Goal: Information Seeking & Learning: Check status

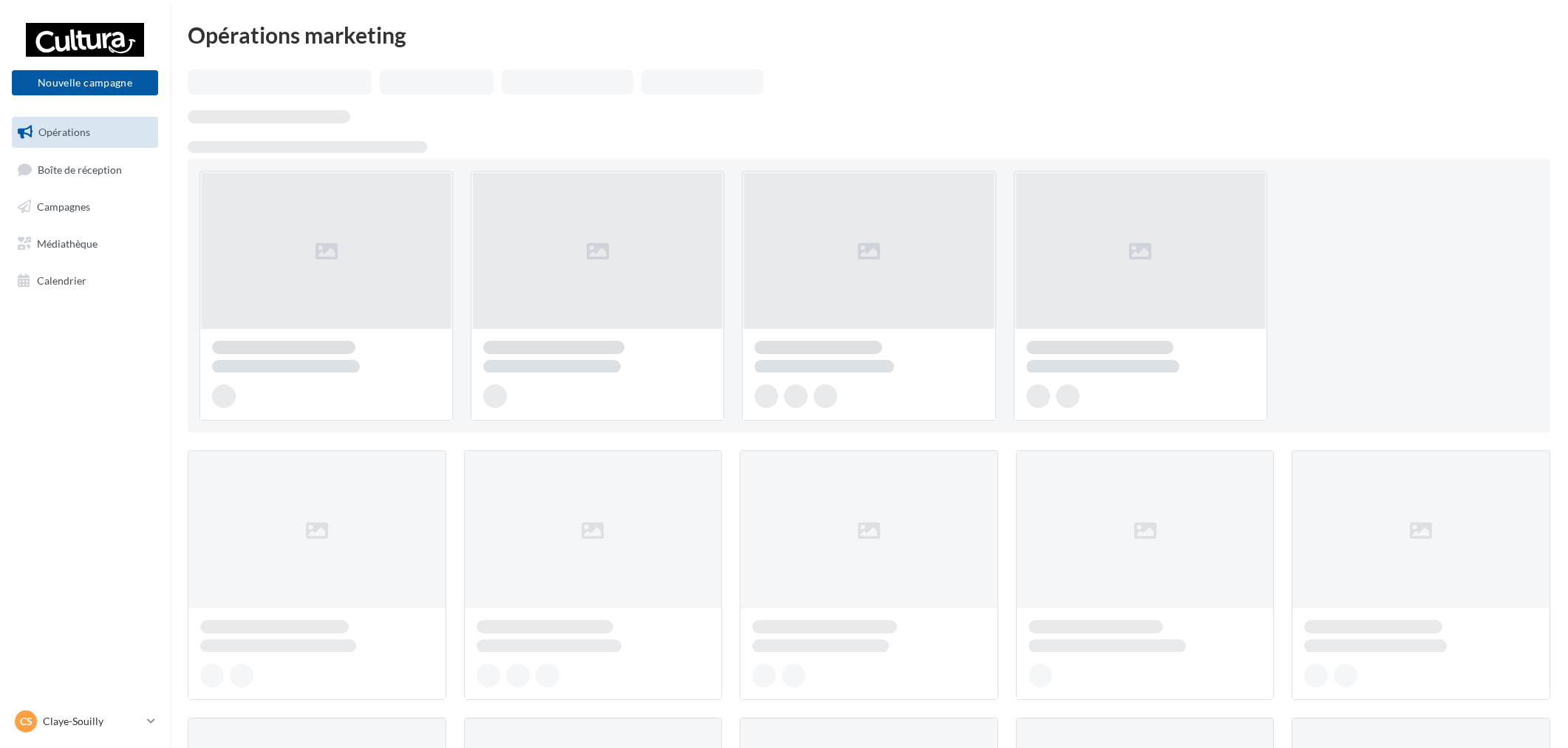
click at [86, 193] on link "Campagnes" at bounding box center [85, 206] width 152 height 31
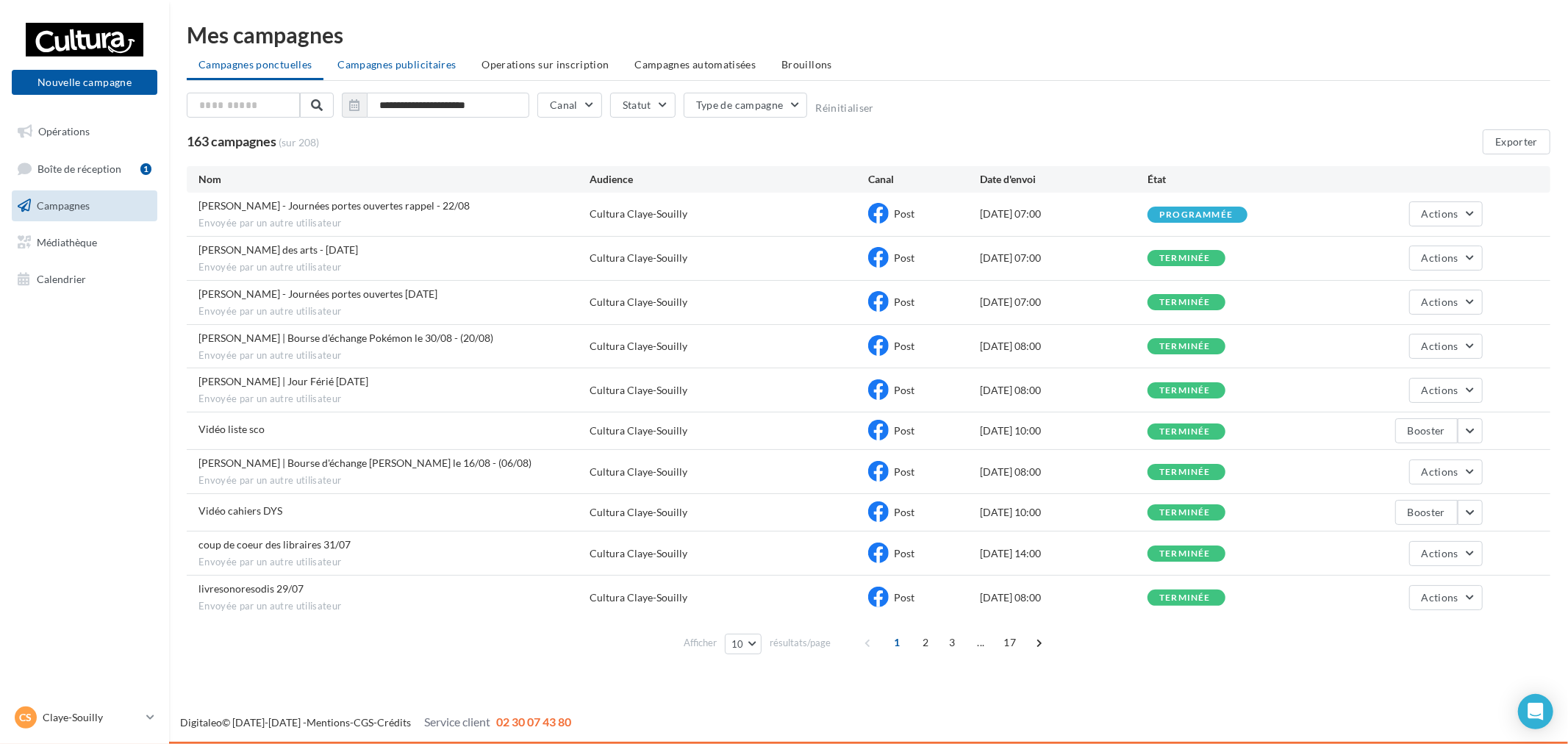
click at [390, 58] on span "Campagnes publicitaires" at bounding box center [396, 64] width 118 height 13
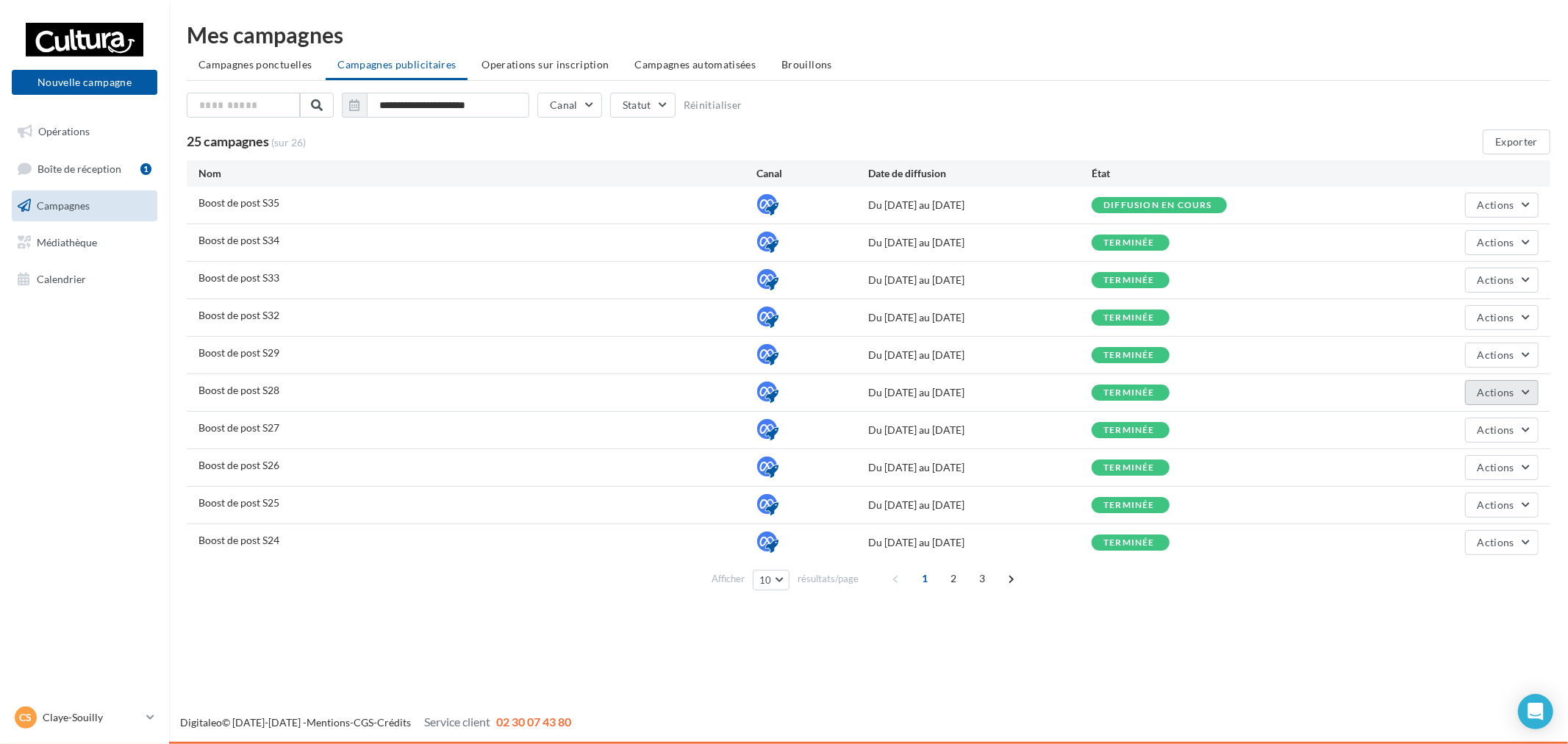
click at [1515, 390] on span "Actions" at bounding box center [1496, 392] width 37 height 13
click at [1438, 456] on button "Voir les résultats" at bounding box center [1465, 465] width 147 height 38
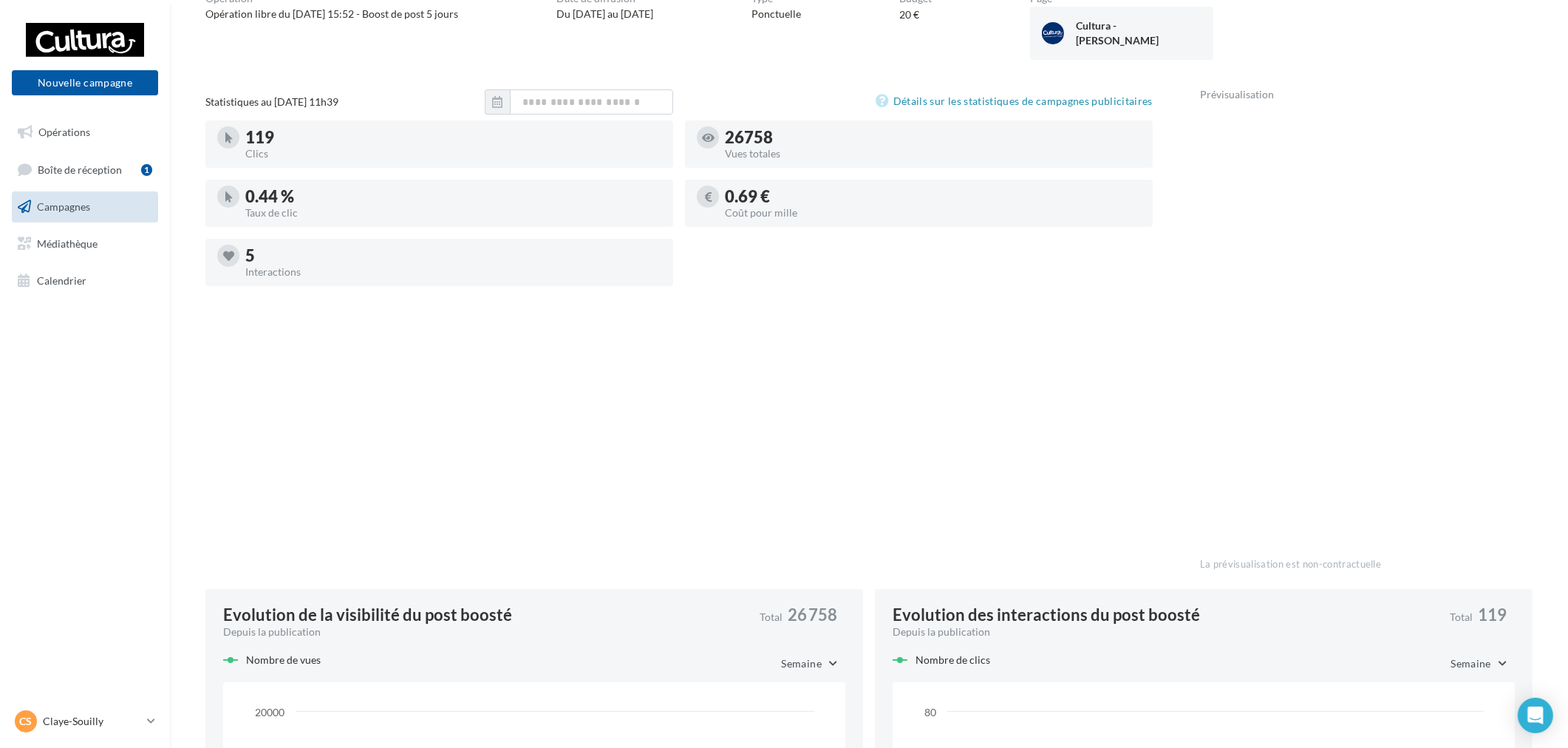
scroll to position [82, 0]
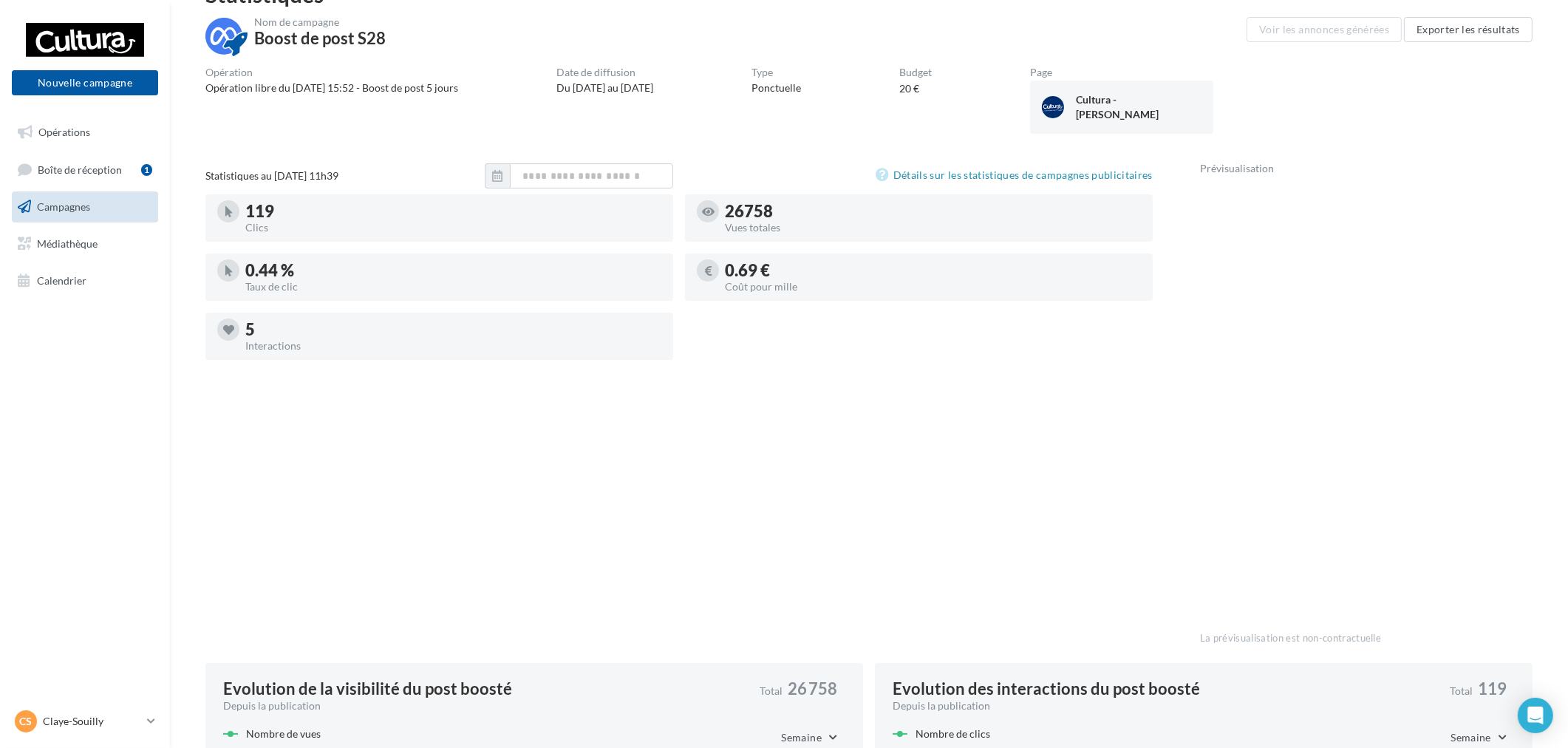
click at [604, 338] on div "5" at bounding box center [453, 329] width 416 height 16
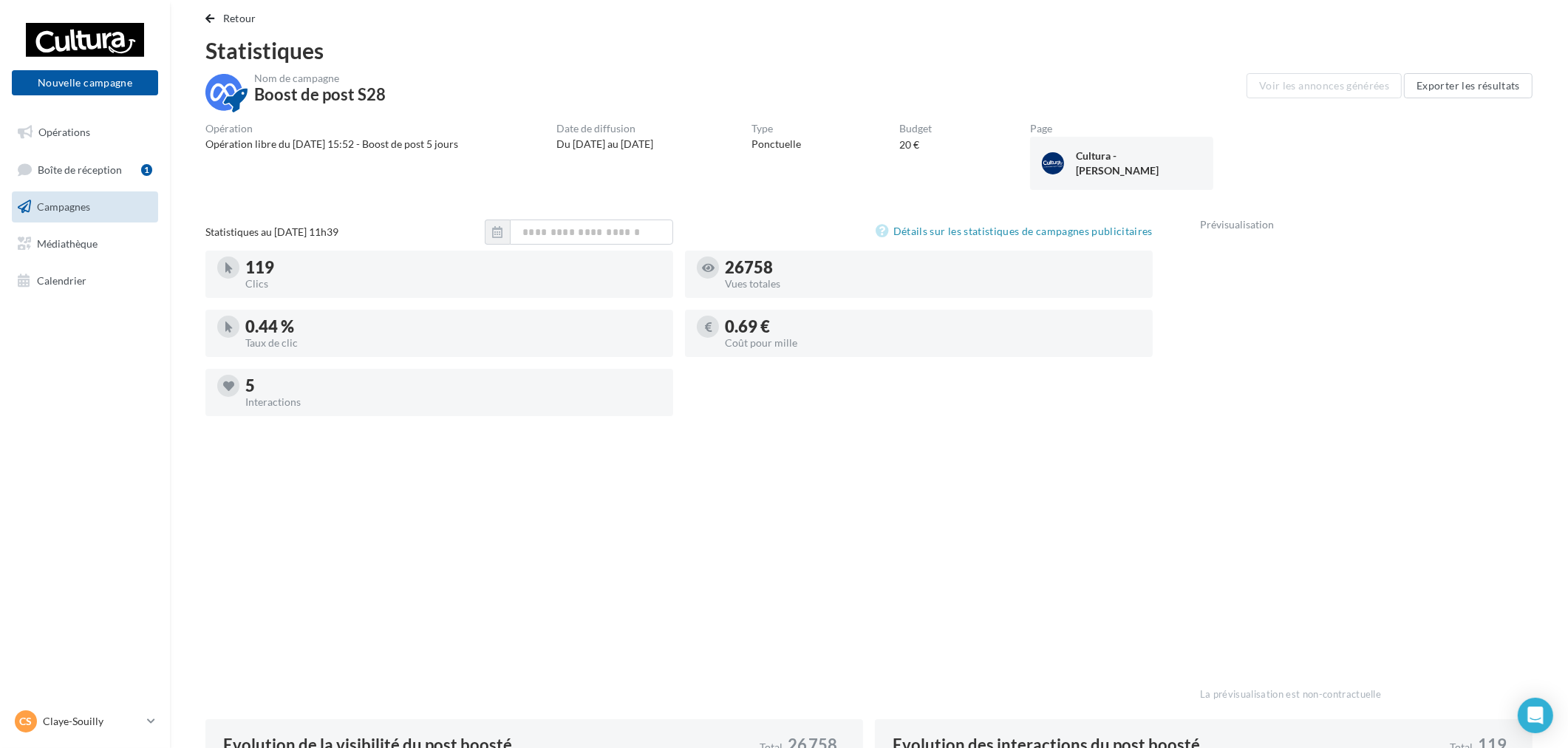
scroll to position [0, 0]
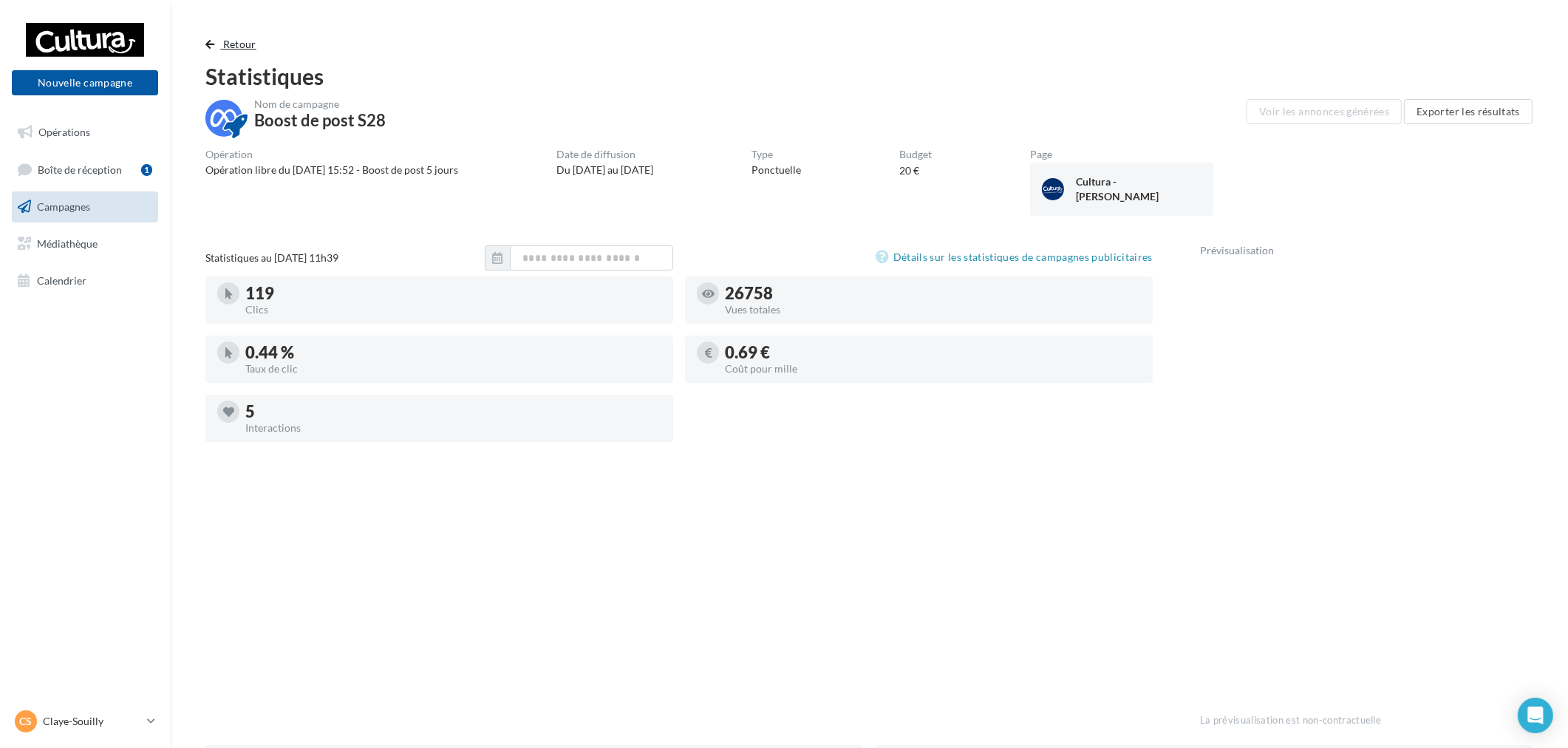
click at [240, 40] on span "Retour" at bounding box center [240, 45] width 33 height 13
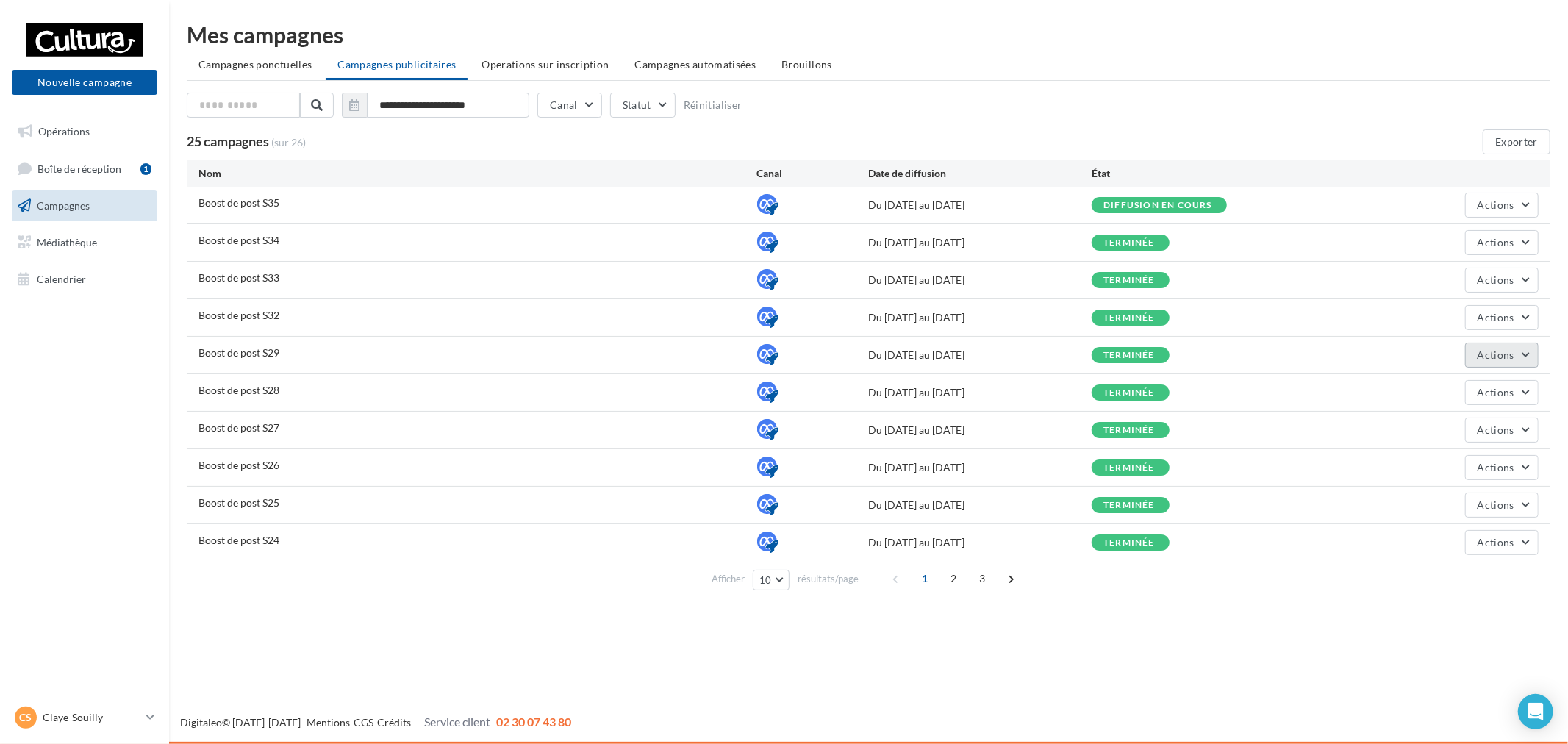
click at [1500, 358] on span "Actions" at bounding box center [1496, 355] width 37 height 13
click at [1474, 427] on button "Voir les résultats" at bounding box center [1465, 428] width 147 height 38
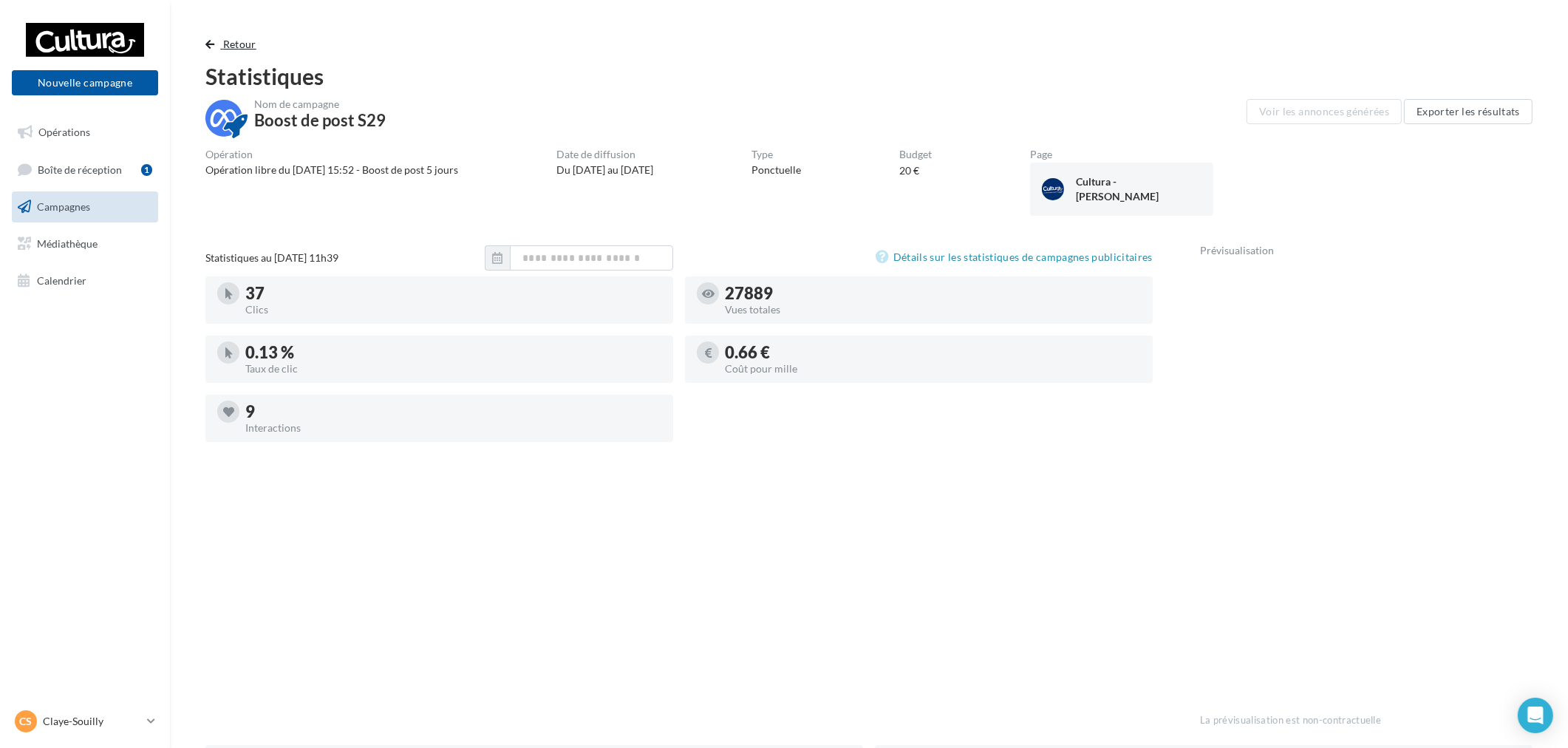
click at [260, 45] on button "Retour" at bounding box center [234, 45] width 57 height 18
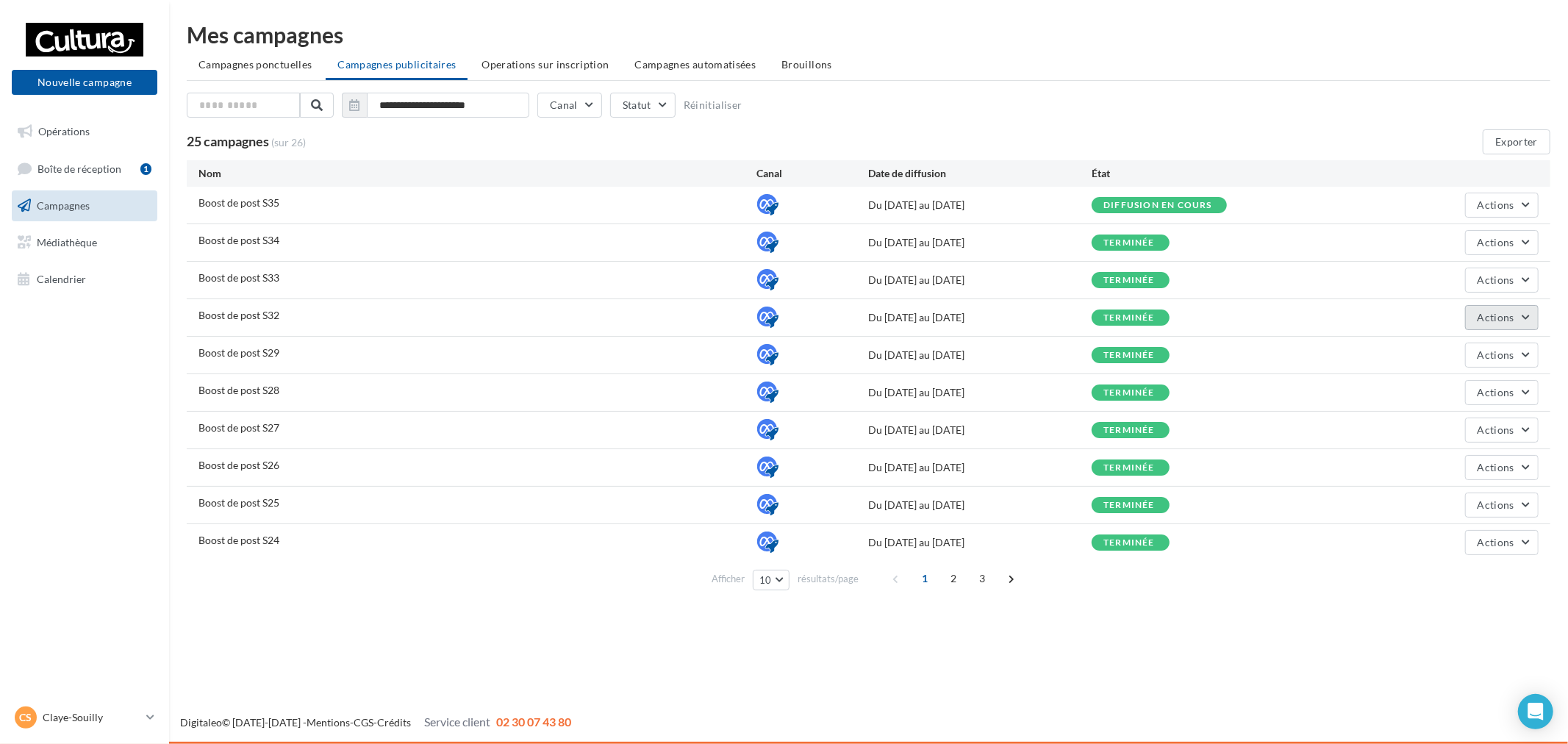
click at [1480, 312] on span "Actions" at bounding box center [1496, 317] width 37 height 13
click at [1472, 386] on button "Voir les résultats" at bounding box center [1465, 390] width 147 height 38
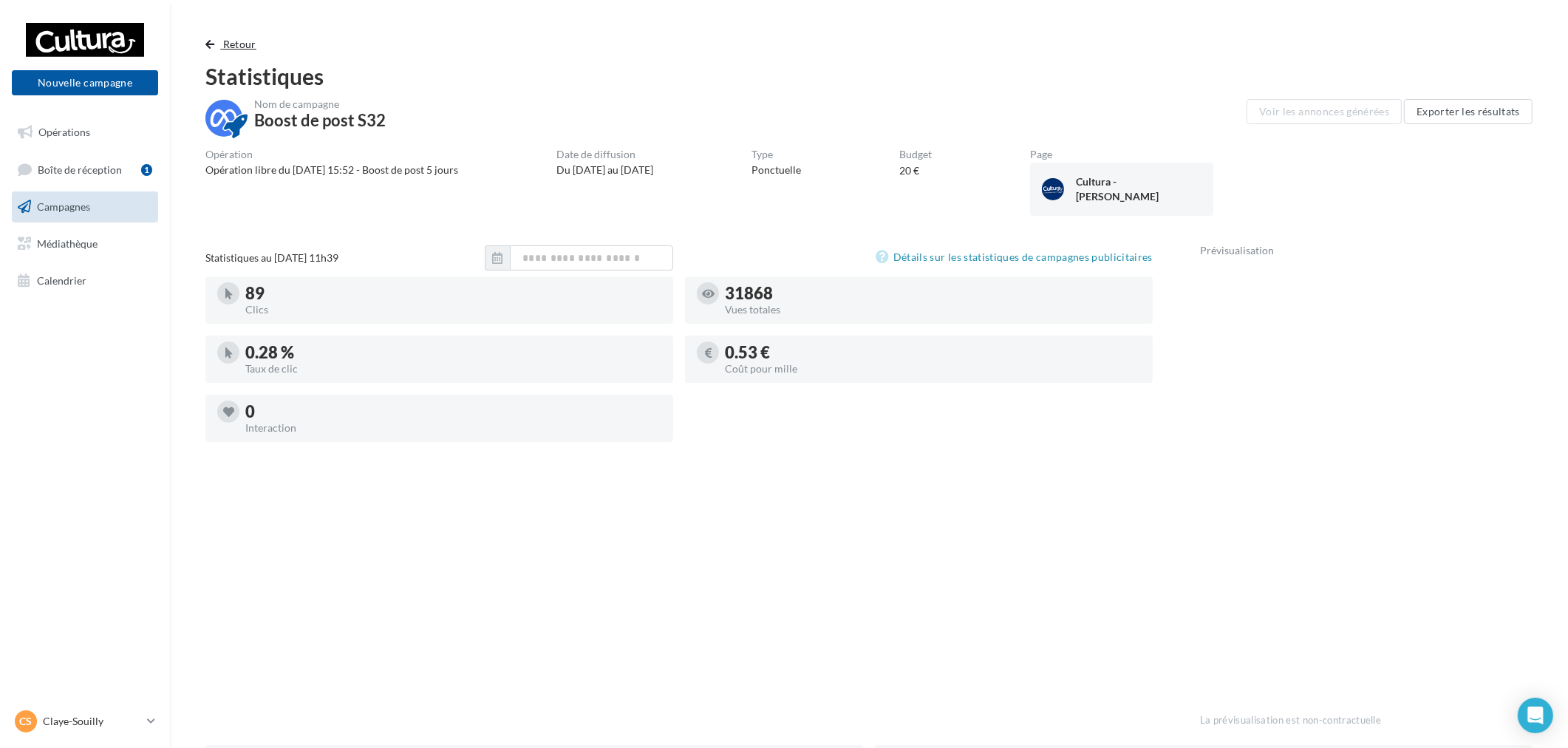
click at [247, 48] on span "Retour" at bounding box center [240, 45] width 33 height 13
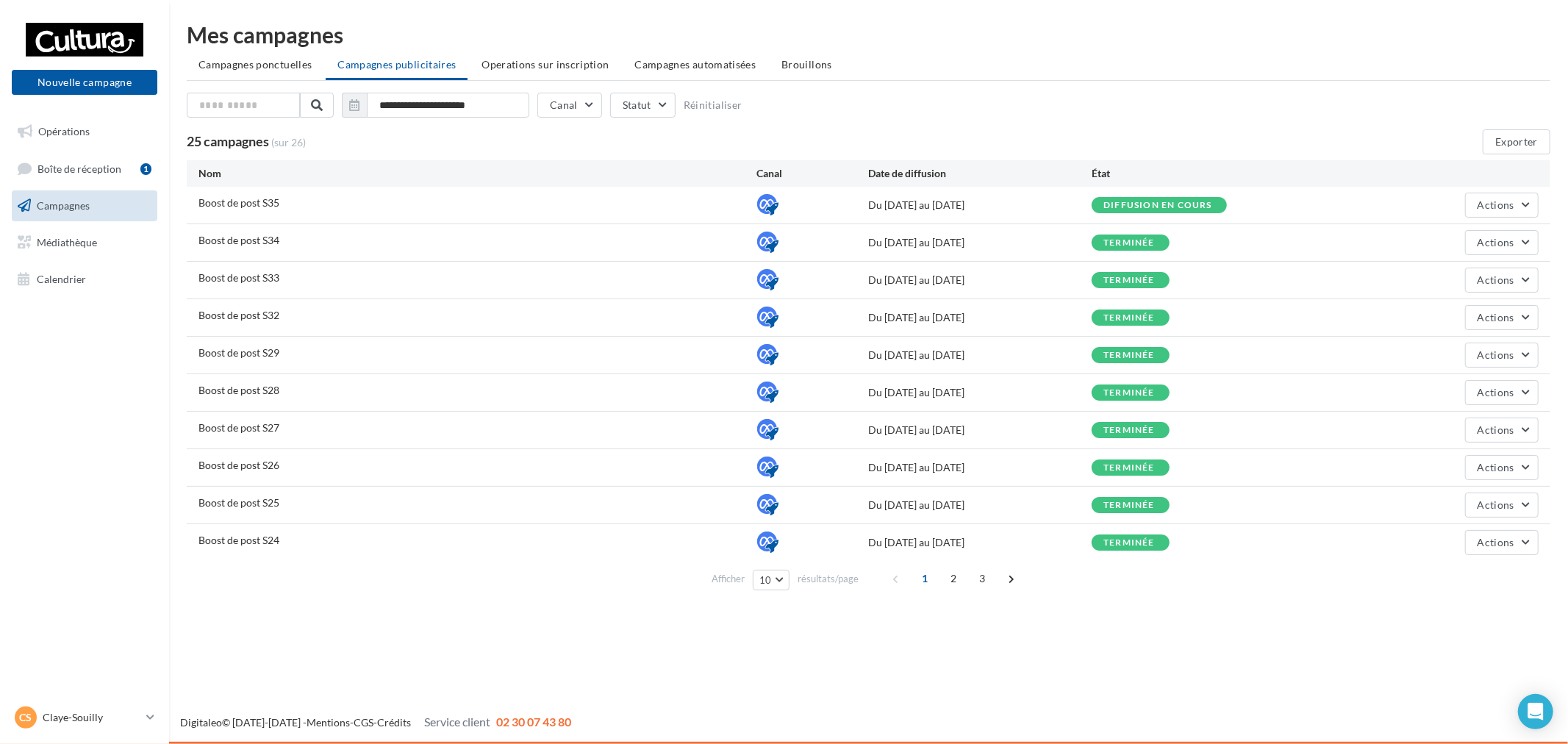
click at [1504, 292] on div "Boost de post S33 Du [DATE] au [DATE] terminée Actions" at bounding box center [868, 280] width 1363 height 37
click at [1506, 283] on span "Actions" at bounding box center [1496, 280] width 37 height 13
click at [1459, 344] on button "Voir les résultats" at bounding box center [1465, 352] width 147 height 38
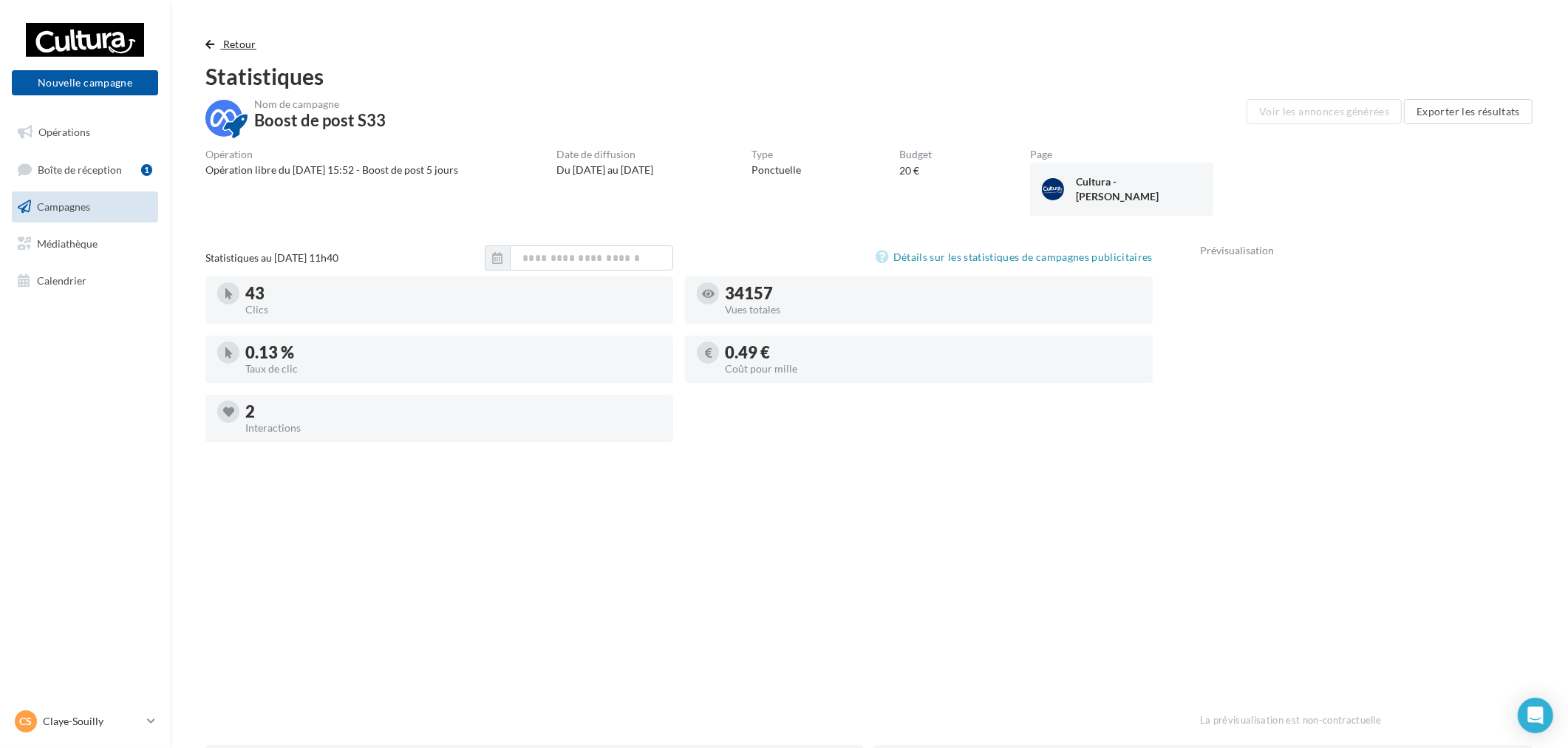
click at [210, 40] on span "button" at bounding box center [210, 44] width 9 height 11
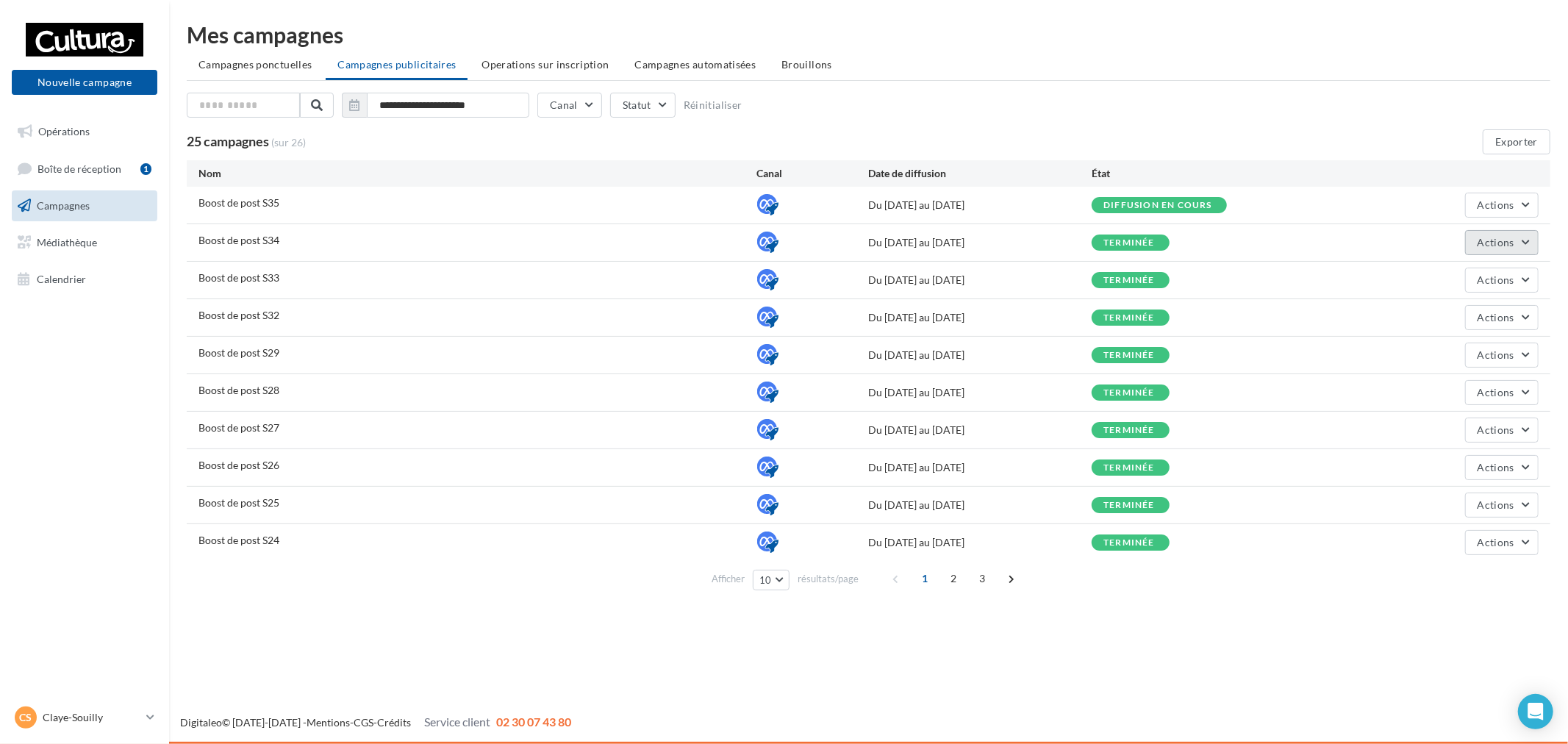
click at [1489, 245] on span "Actions" at bounding box center [1496, 242] width 37 height 13
click at [1479, 304] on button "Voir les résultats" at bounding box center [1465, 315] width 147 height 38
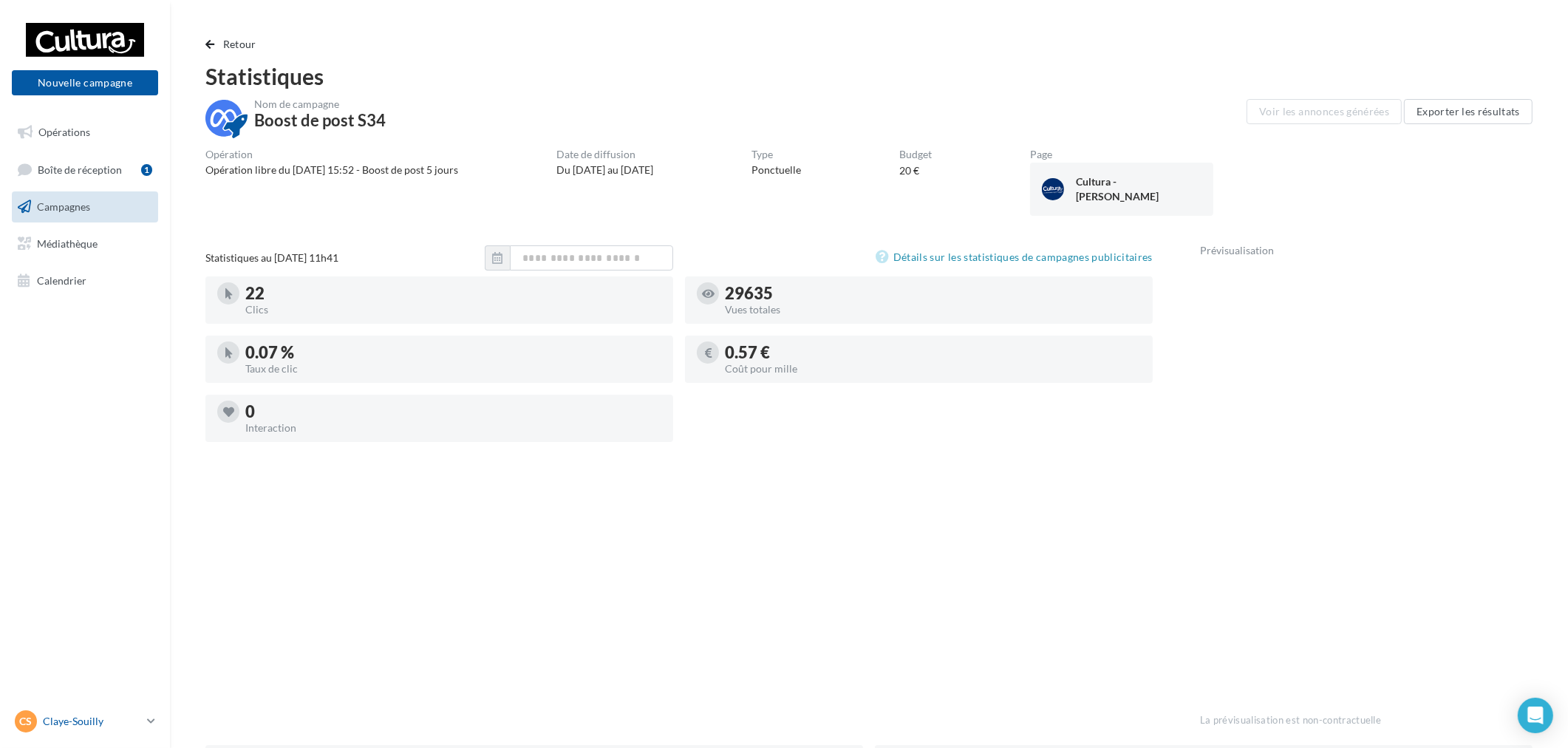
click at [124, 714] on p "Claye-Souilly" at bounding box center [91, 721] width 98 height 15
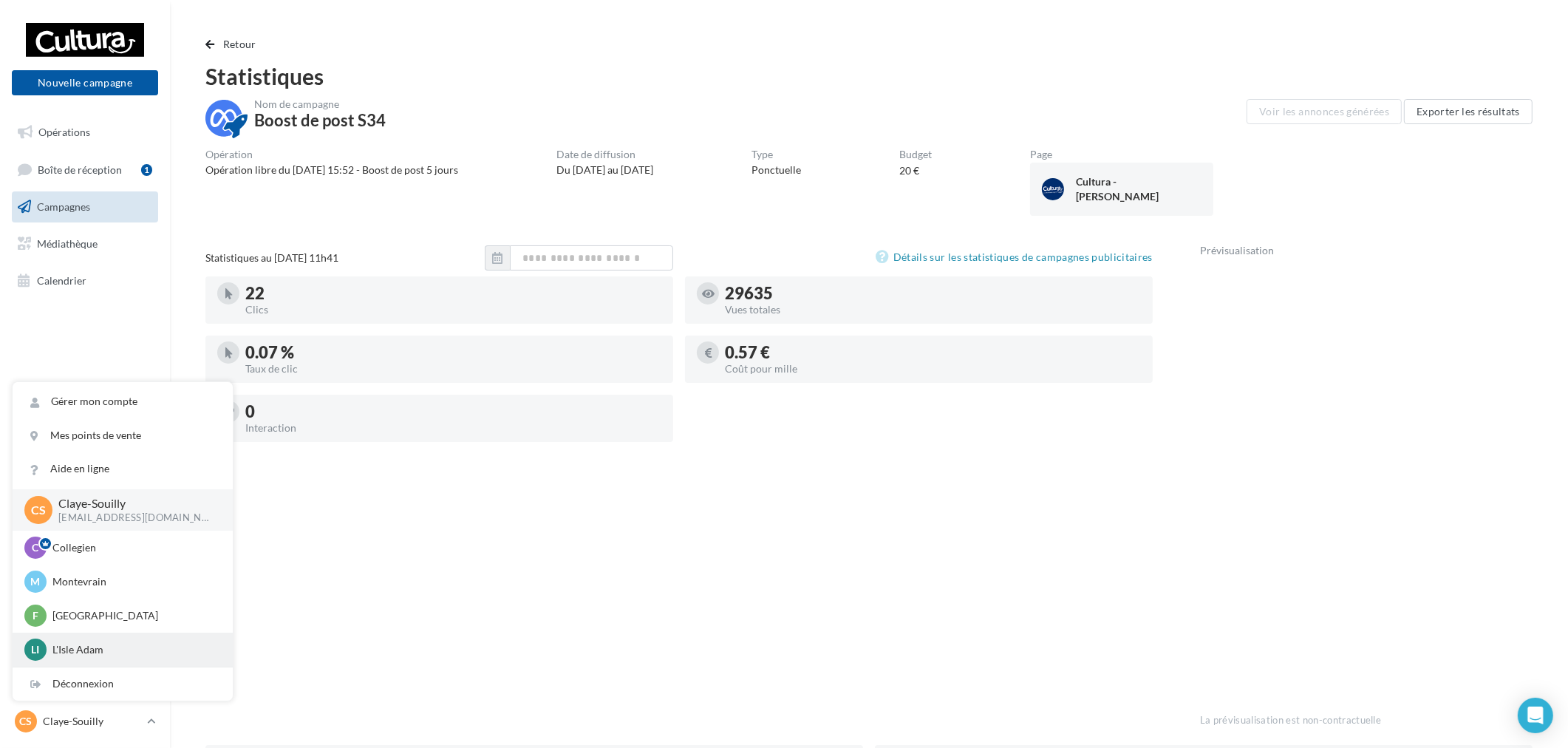
click at [112, 650] on p "L'Isle Adam" at bounding box center [134, 649] width 163 height 15
